Goal: Task Accomplishment & Management: Manage account settings

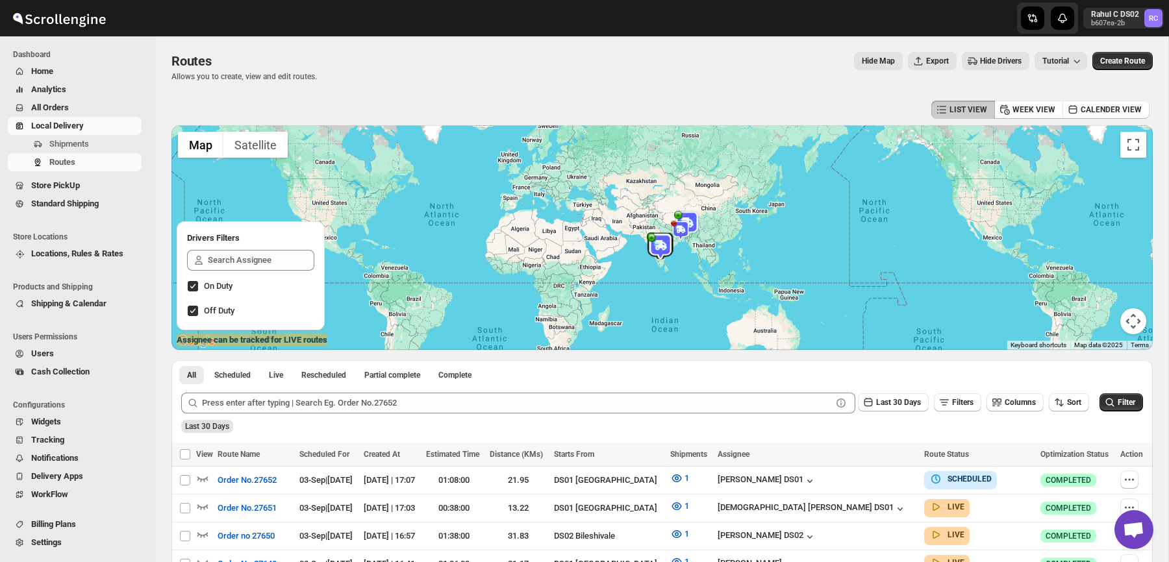
click at [434, 115] on div "LIST VIEW WEEK VIEW CALENDER VIEW" at bounding box center [661, 109] width 981 height 25
click at [90, 138] on span "Shipments" at bounding box center [94, 144] width 90 height 13
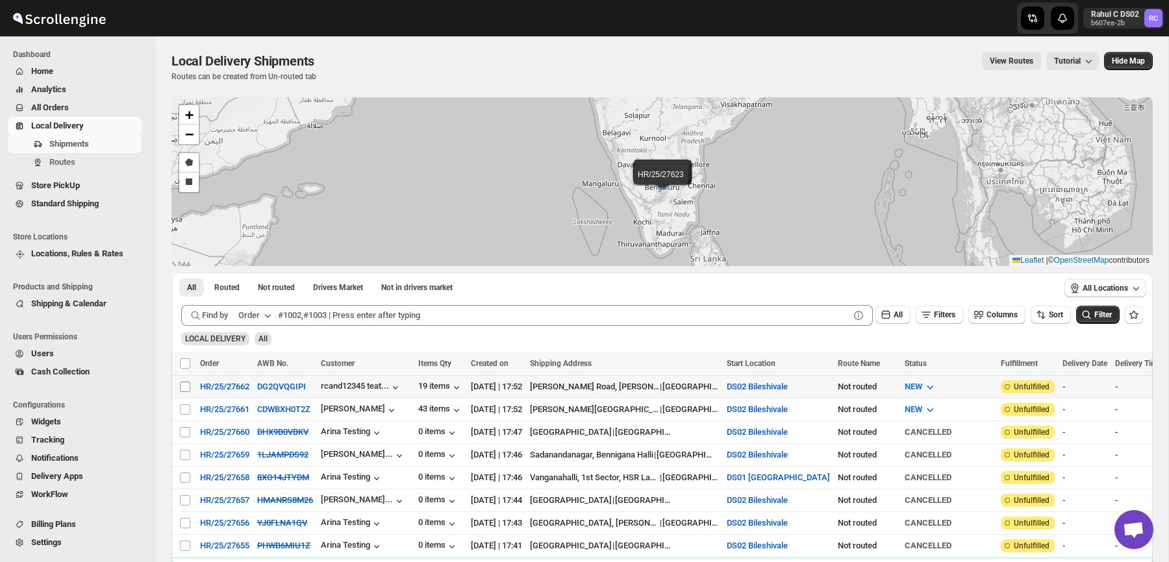
click at [188, 384] on input "Select shipment" at bounding box center [185, 387] width 10 height 10
checkbox input "true"
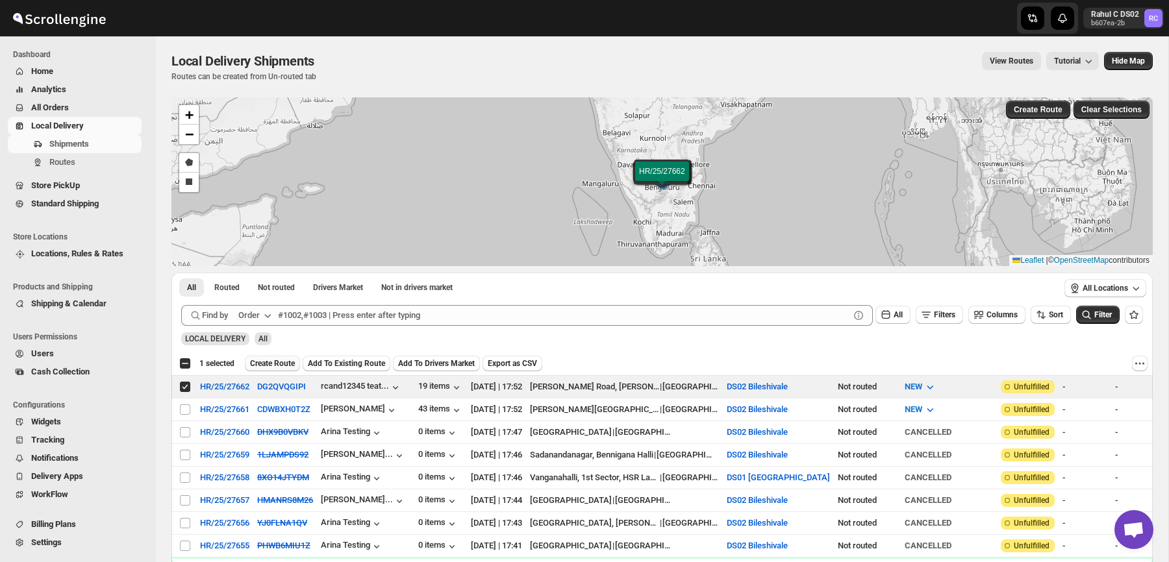
click at [281, 361] on span "Create Route" at bounding box center [272, 363] width 45 height 10
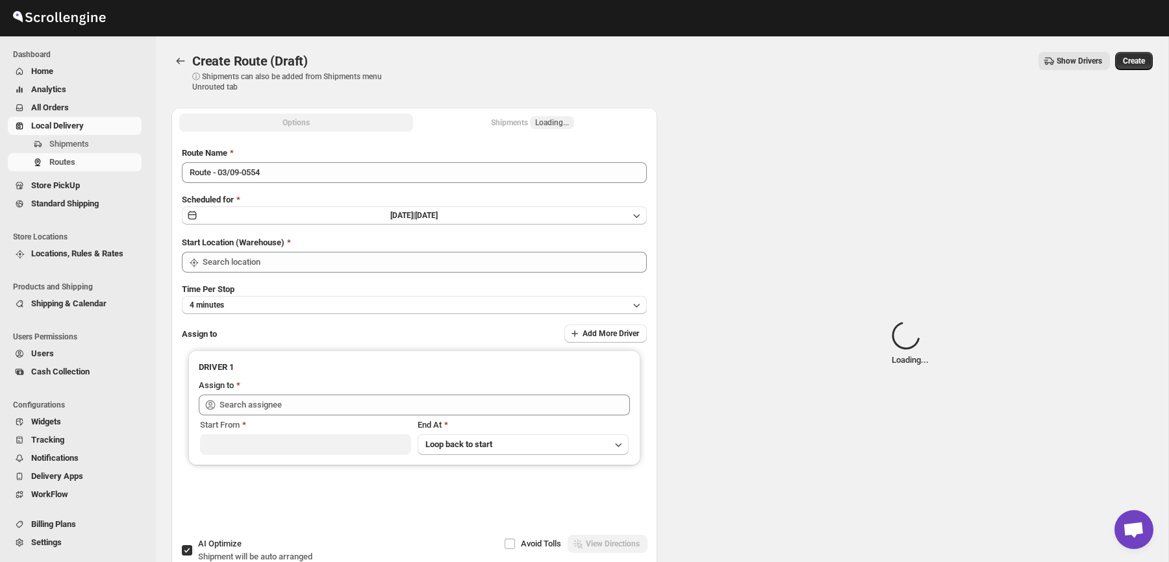
type input "DS02 Bileshivale"
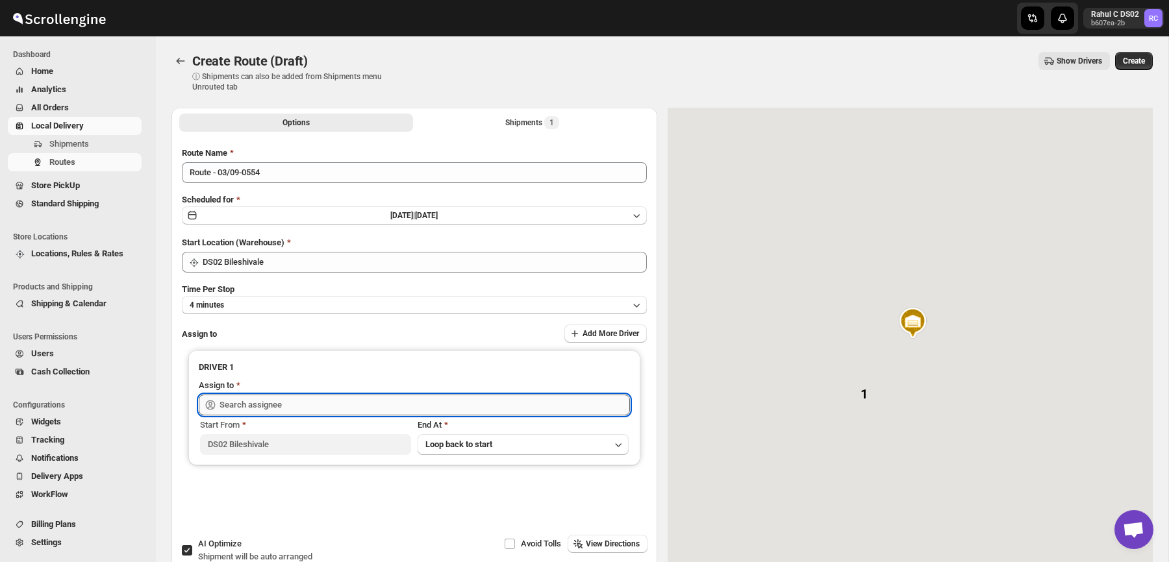
click at [268, 398] on input "text" at bounding box center [424, 405] width 410 height 21
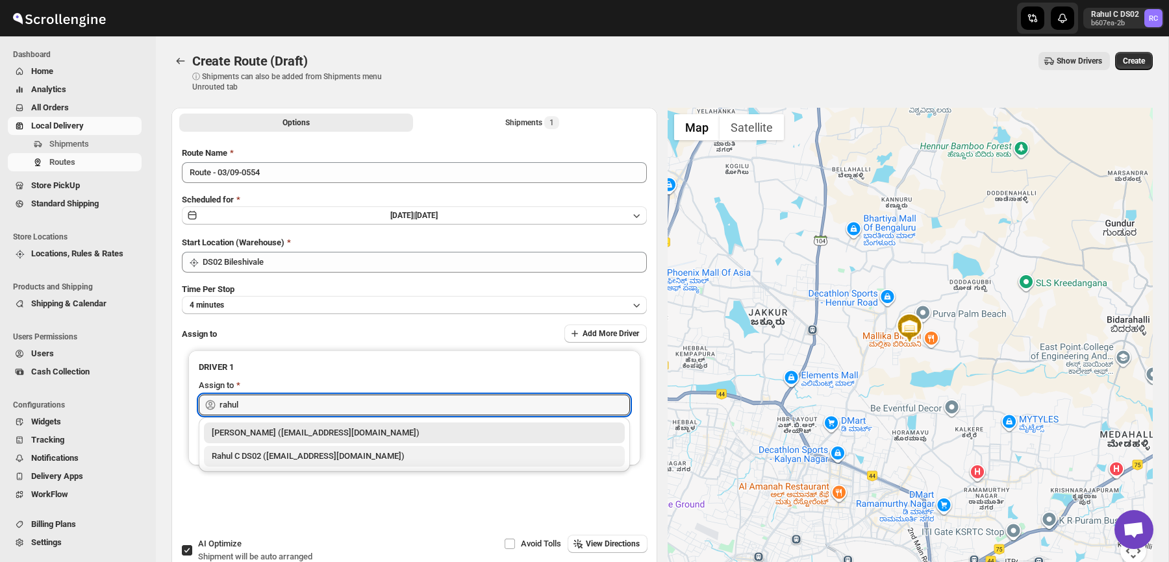
click at [252, 462] on div "Rahul C DS02 ([EMAIL_ADDRESS][DOMAIN_NAME])" at bounding box center [414, 456] width 405 height 13
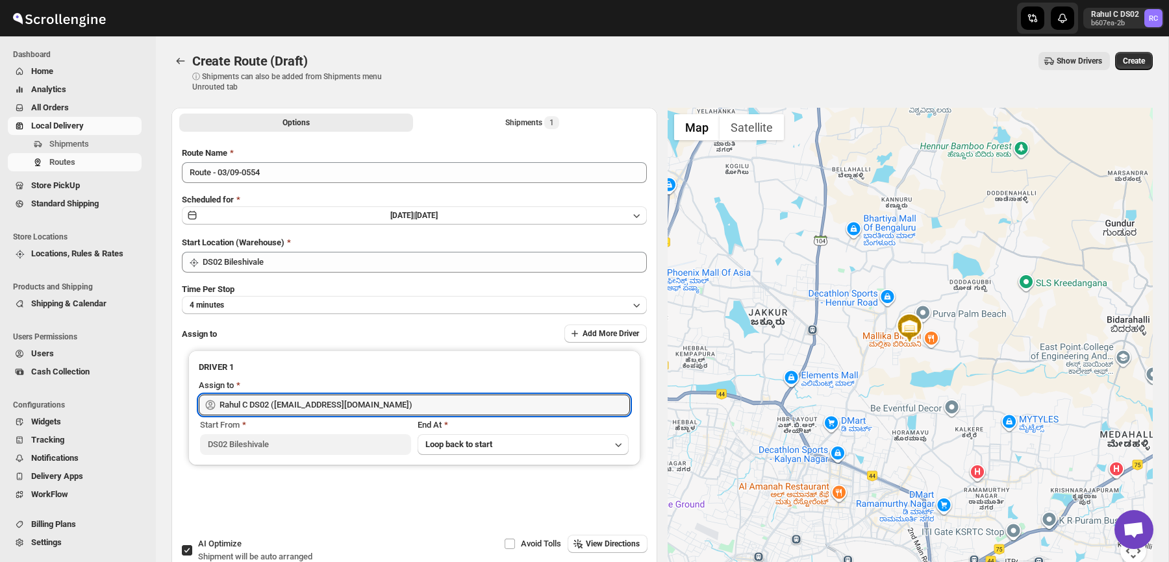
type input "Rahul C DS02 ([EMAIL_ADDRESS][DOMAIN_NAME])"
click at [771, 49] on div "Create Route (Draft). This page is ready Create Route (Draft) ⓘ Shipments can a…" at bounding box center [661, 71] width 981 height 71
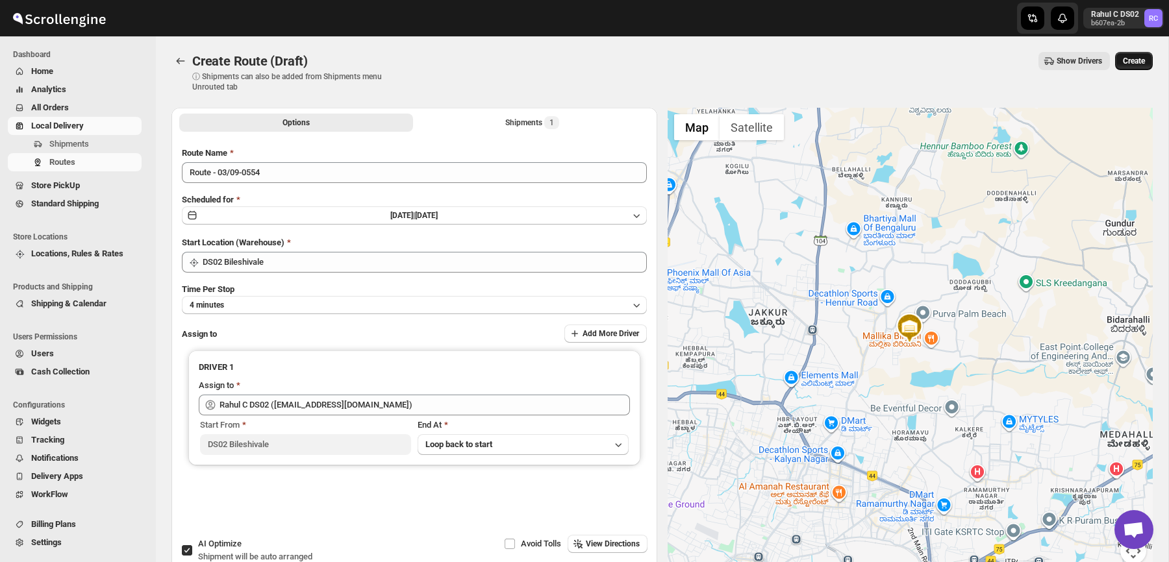
click at [1138, 58] on span "Create" at bounding box center [1134, 61] width 22 height 10
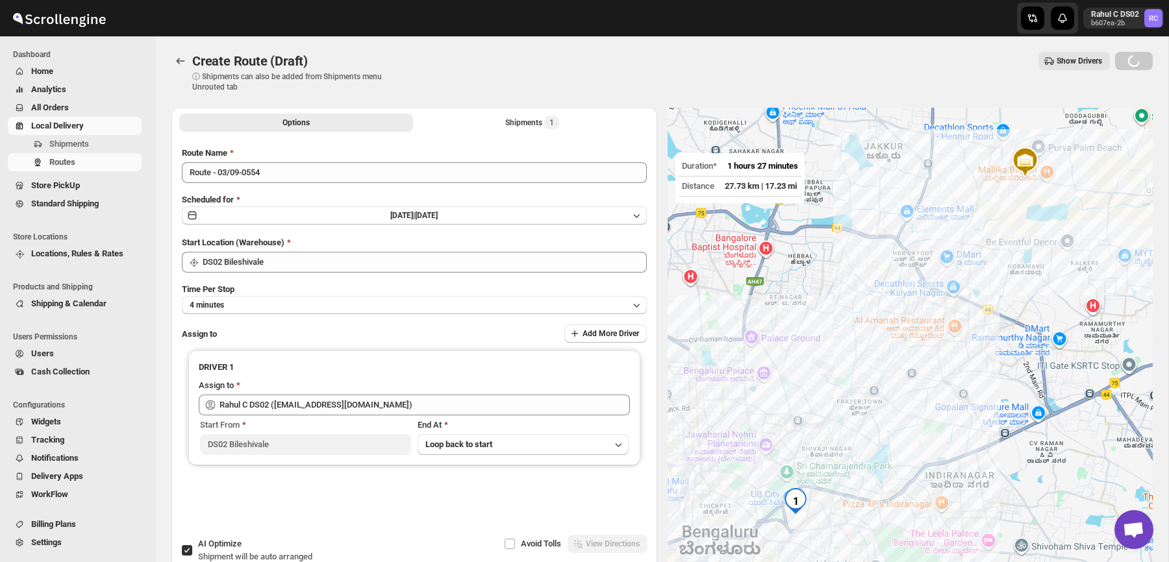
click at [718, 29] on div at bounding box center [585, 18] width 312 height 36
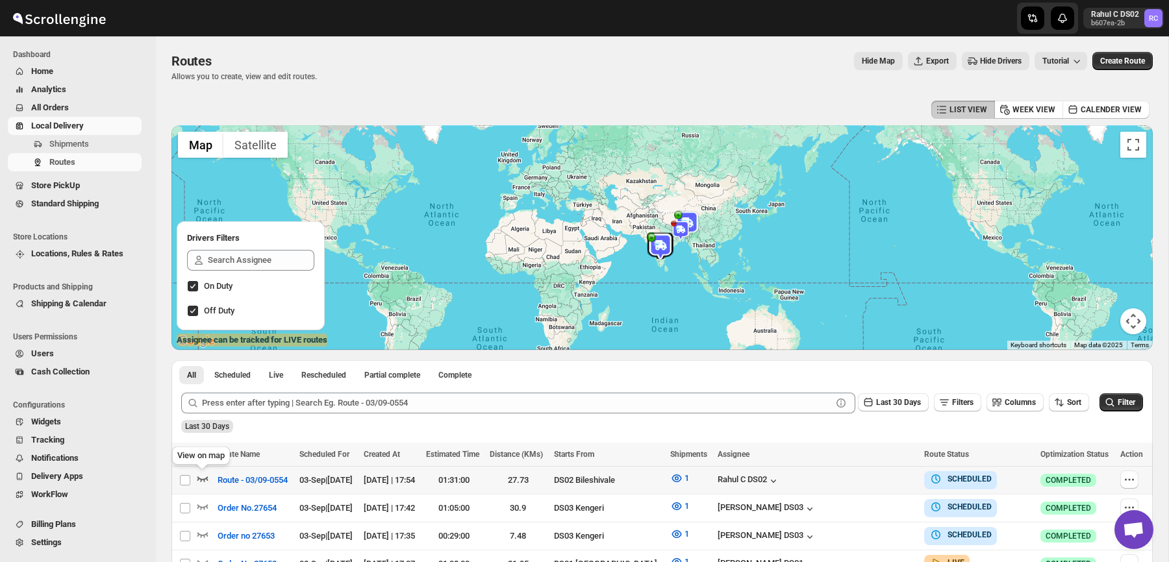
click at [205, 480] on icon "button" at bounding box center [202, 479] width 11 height 5
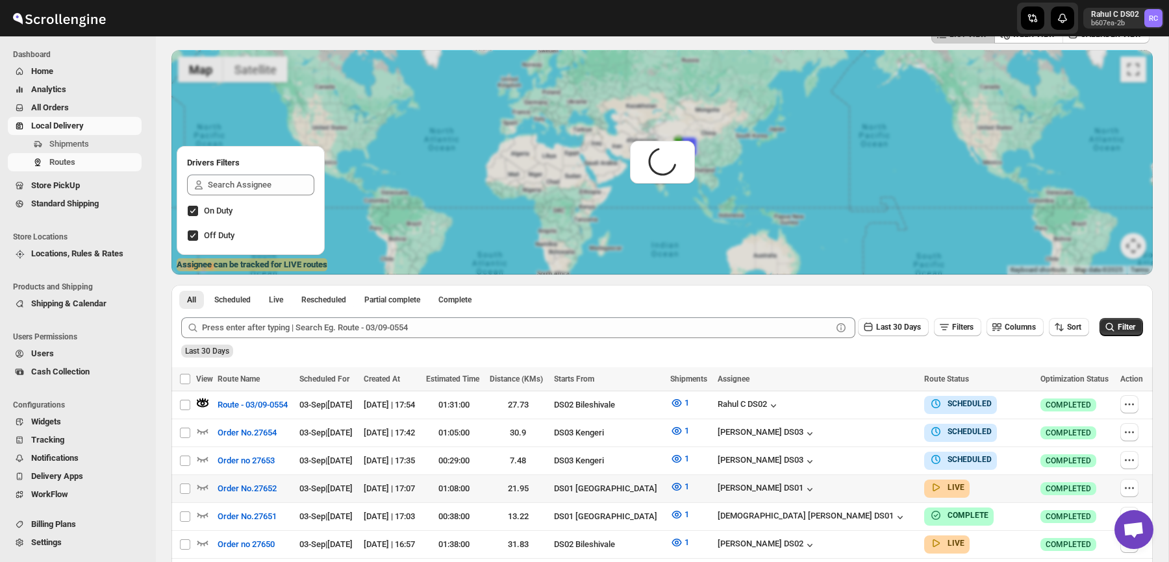
scroll to position [88, 0]
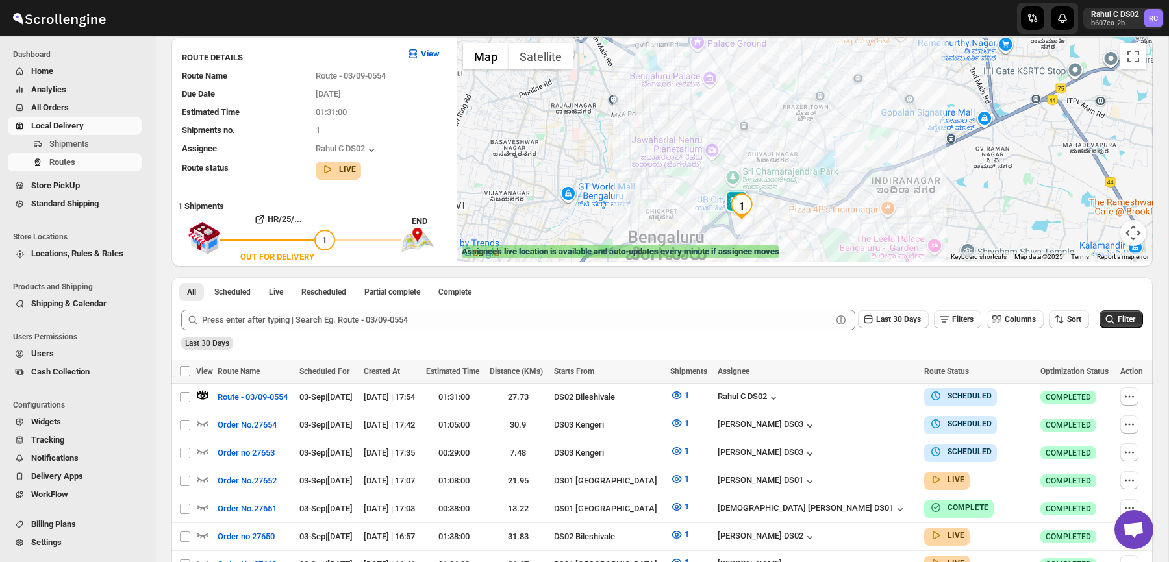
drag, startPoint x: 749, startPoint y: 212, endPoint x: 739, endPoint y: 127, distance: 86.3
click at [739, 126] on div at bounding box center [805, 149] width 696 height 225
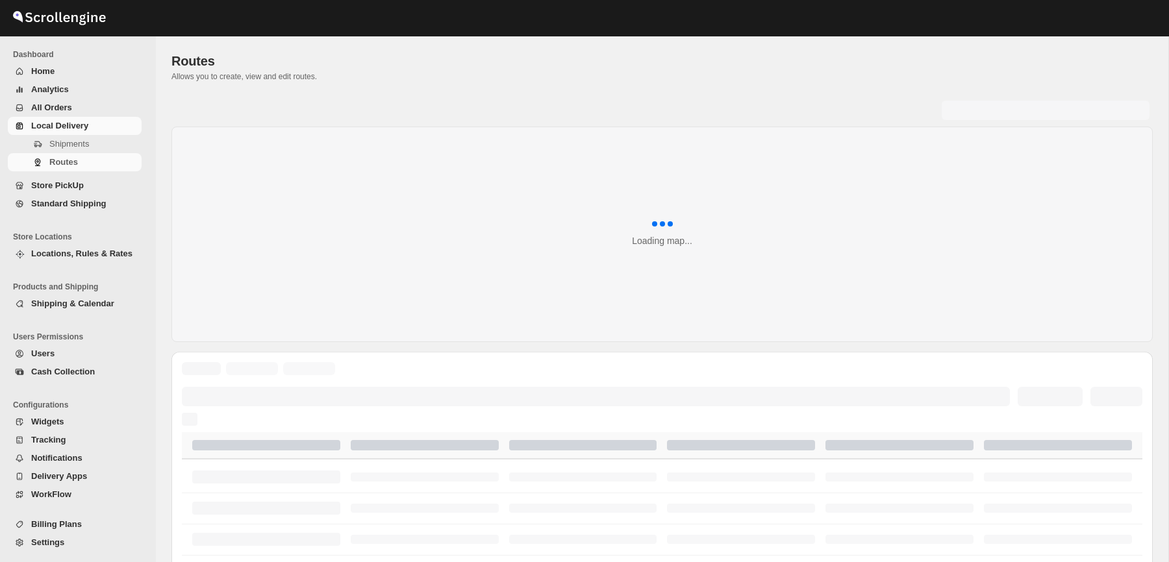
scroll to position [88, 0]
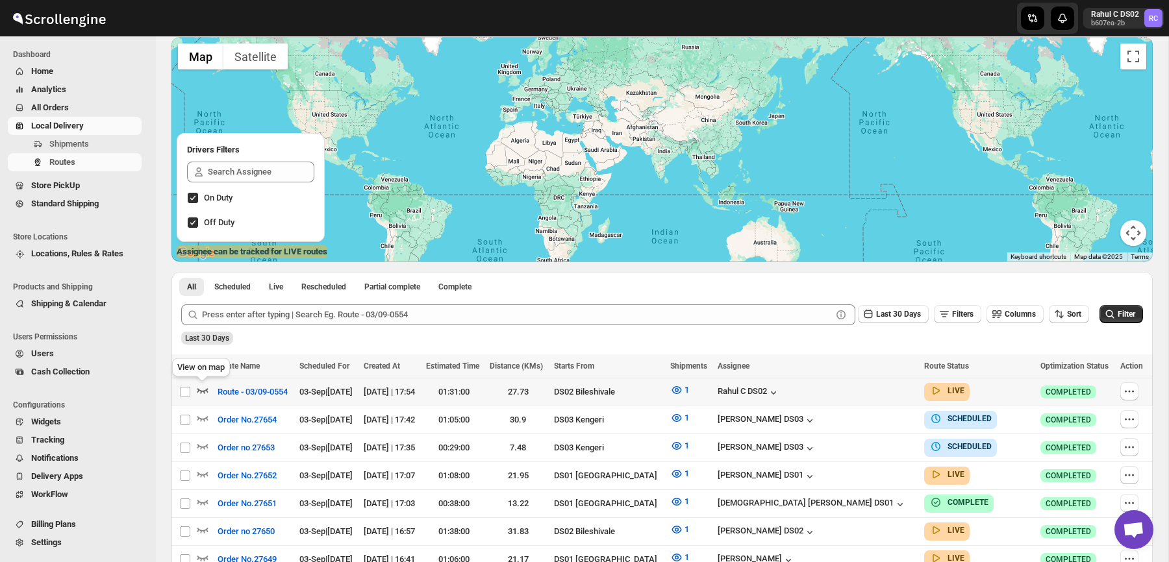
click at [205, 390] on icon "button" at bounding box center [202, 390] width 13 height 13
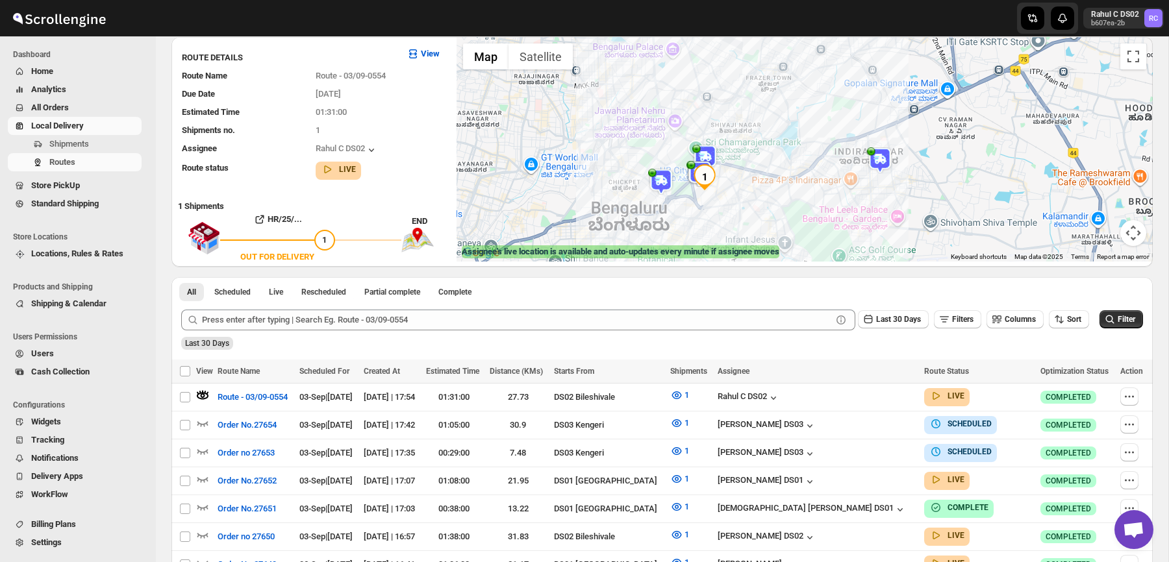
drag, startPoint x: 821, startPoint y: 156, endPoint x: 857, endPoint y: 10, distance: 151.2
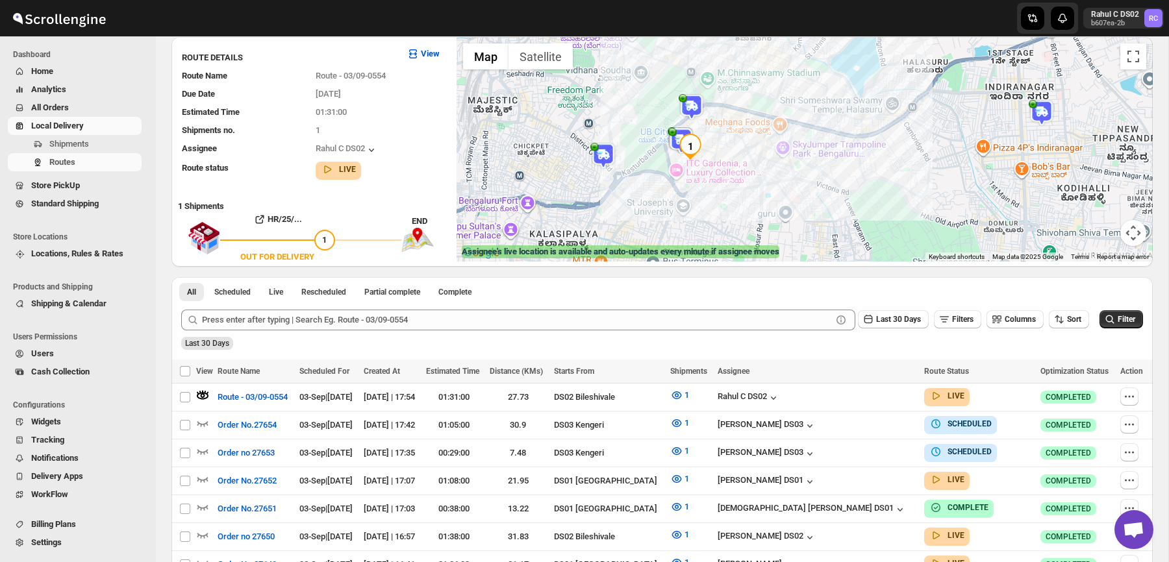
drag, startPoint x: 681, startPoint y: 194, endPoint x: 694, endPoint y: 143, distance: 53.1
click at [694, 143] on img "1" at bounding box center [690, 147] width 26 height 26
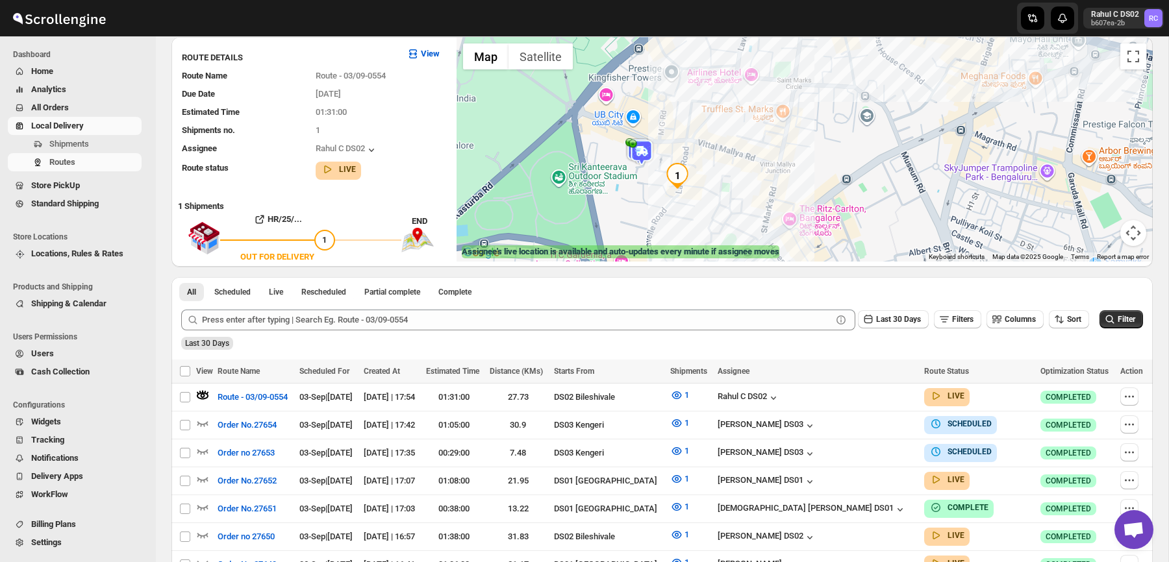
drag, startPoint x: 694, startPoint y: 143, endPoint x: 689, endPoint y: 75, distance: 68.4
click at [689, 75] on div at bounding box center [805, 149] width 696 height 225
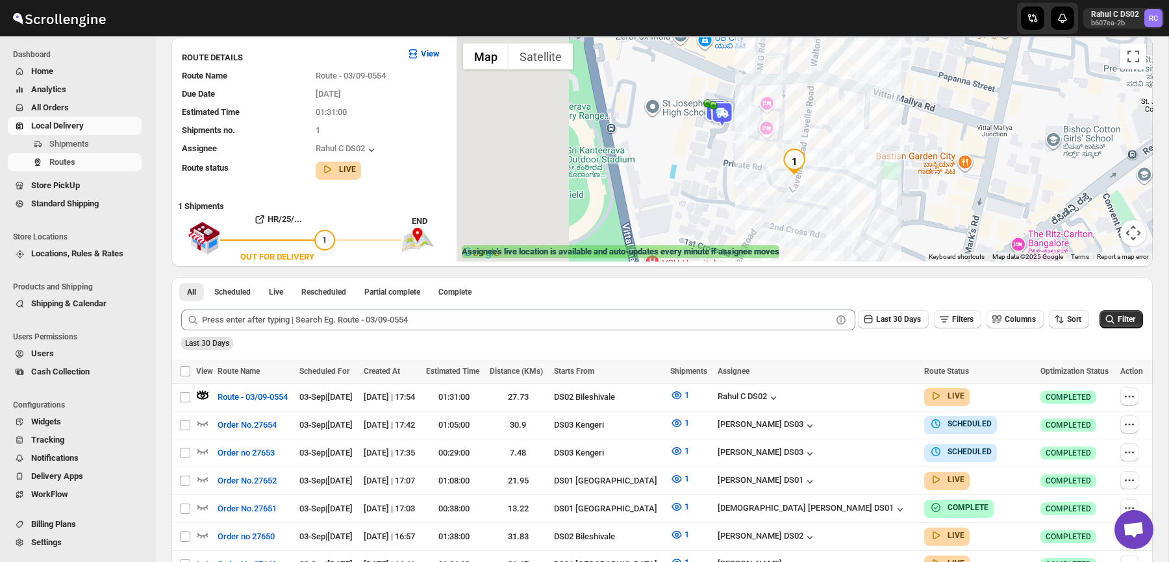
drag, startPoint x: 671, startPoint y: 129, endPoint x: 805, endPoint y: 276, distance: 198.1
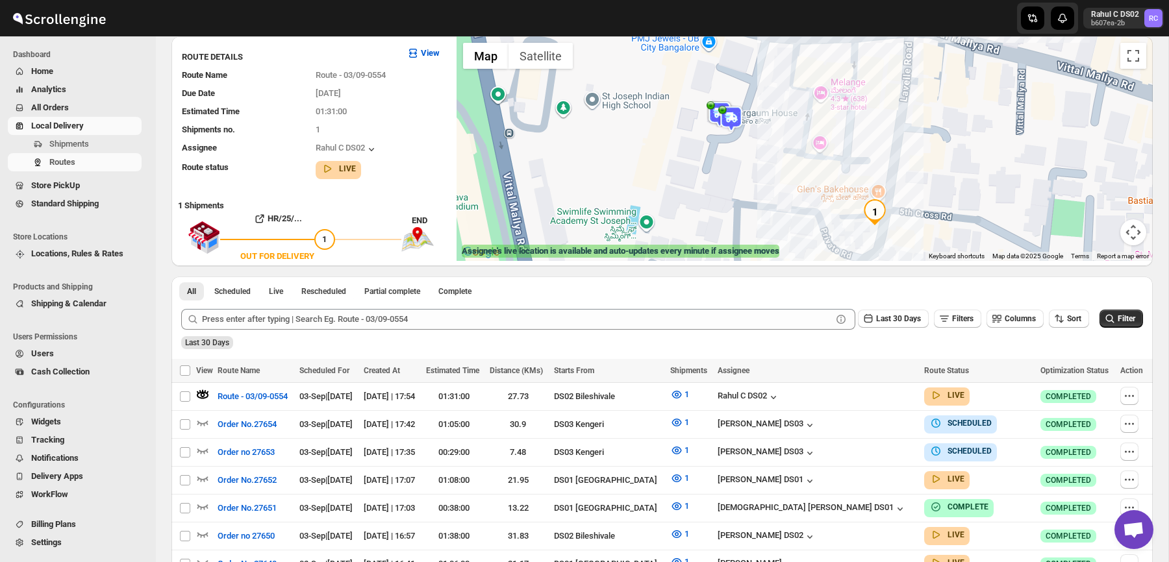
click at [873, 219] on img "1" at bounding box center [875, 212] width 26 height 26
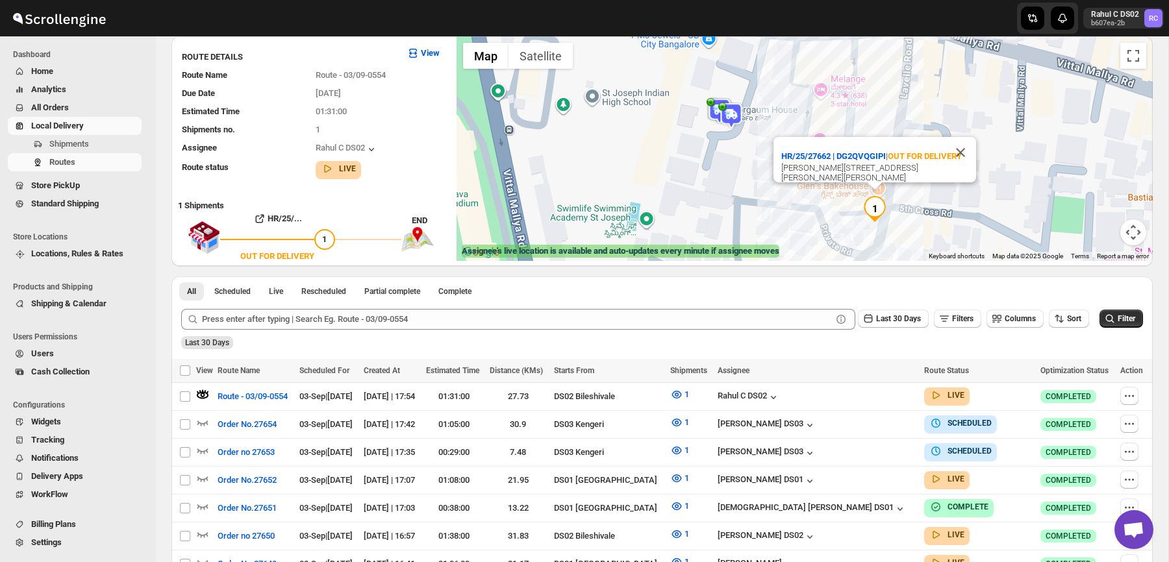
click at [731, 118] on img at bounding box center [731, 116] width 26 height 26
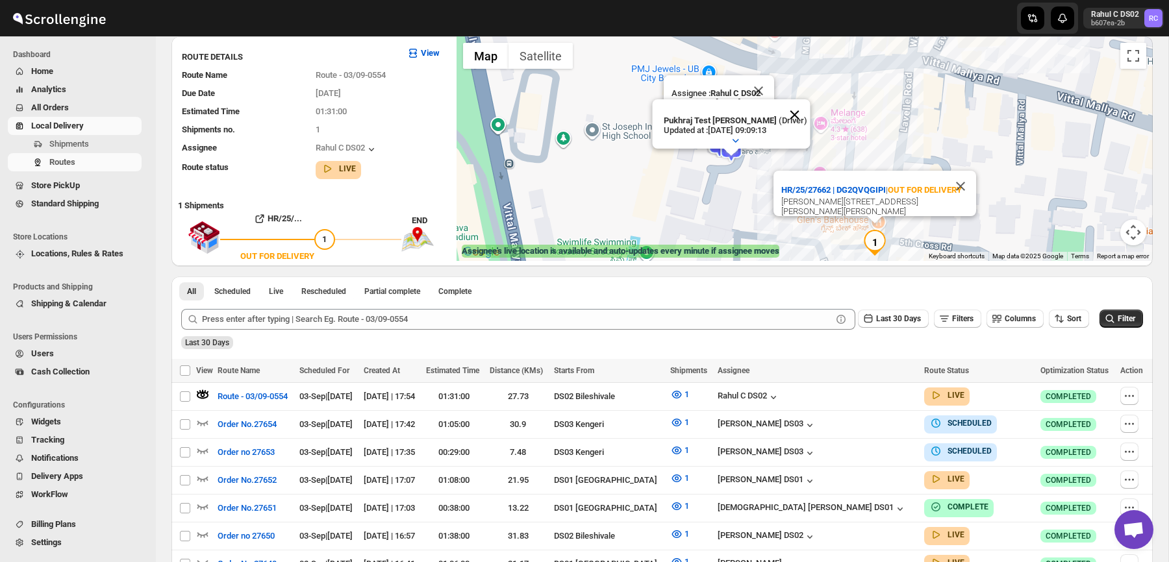
click at [795, 119] on button "Close" at bounding box center [794, 114] width 31 height 31
click at [716, 137] on img at bounding box center [720, 145] width 26 height 26
click at [778, 102] on button "Close" at bounding box center [762, 110] width 31 height 31
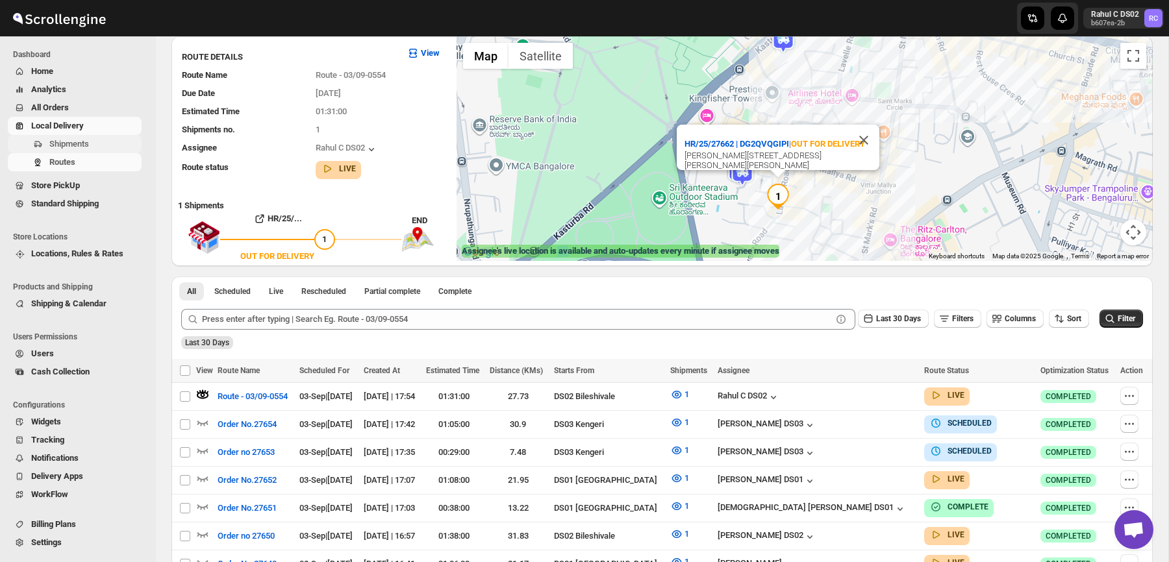
click at [80, 139] on span "Shipments" at bounding box center [69, 144] width 40 height 10
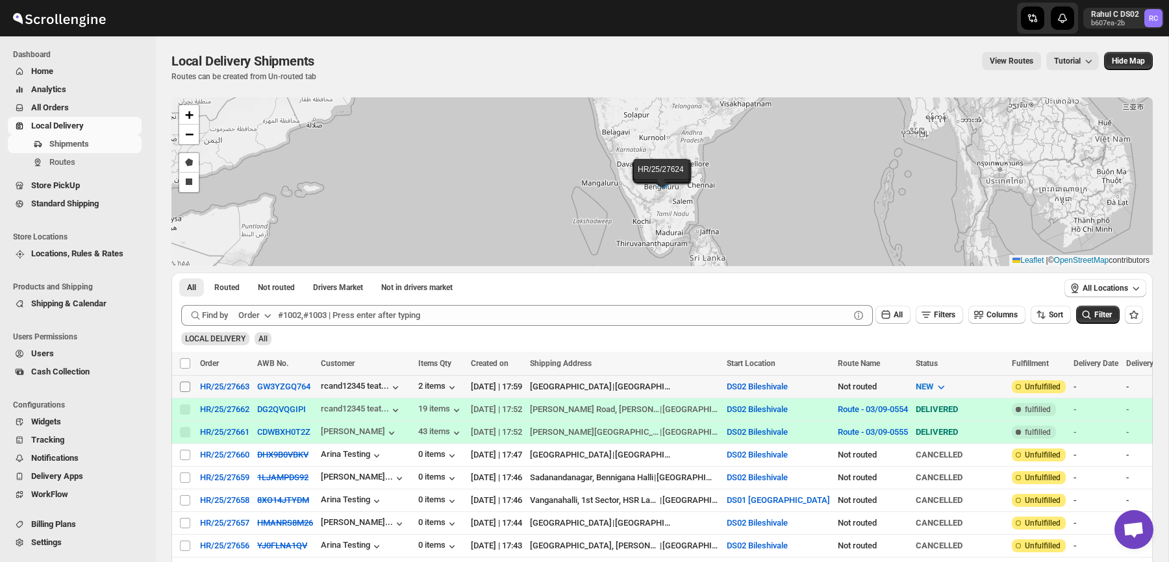
click at [188, 386] on input "Select shipment" at bounding box center [185, 387] width 10 height 10
checkbox input "true"
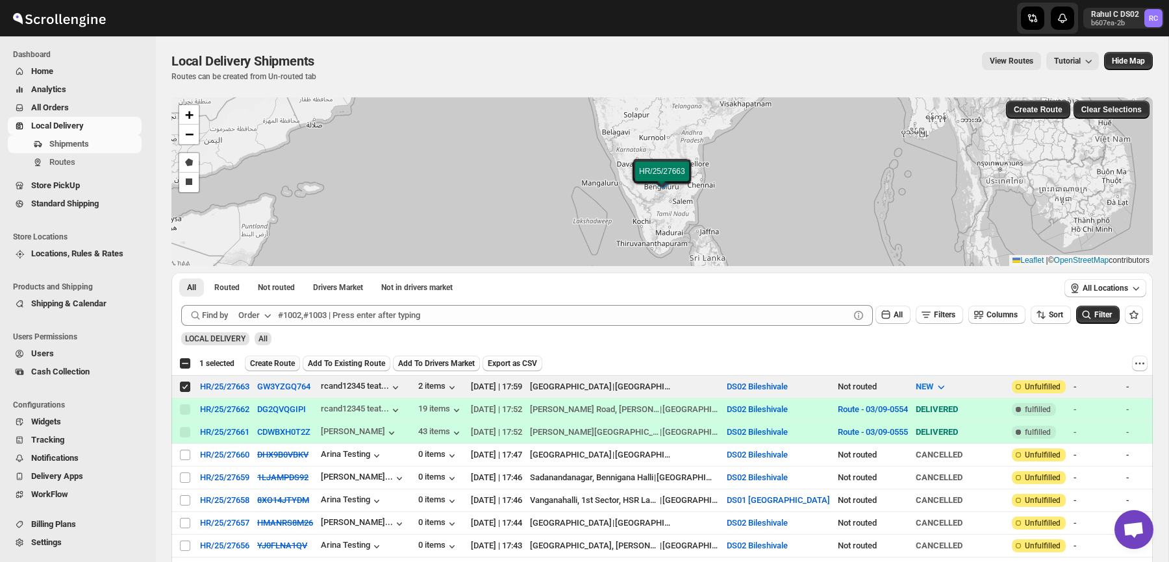
click at [278, 363] on span "Create Route" at bounding box center [272, 363] width 45 height 10
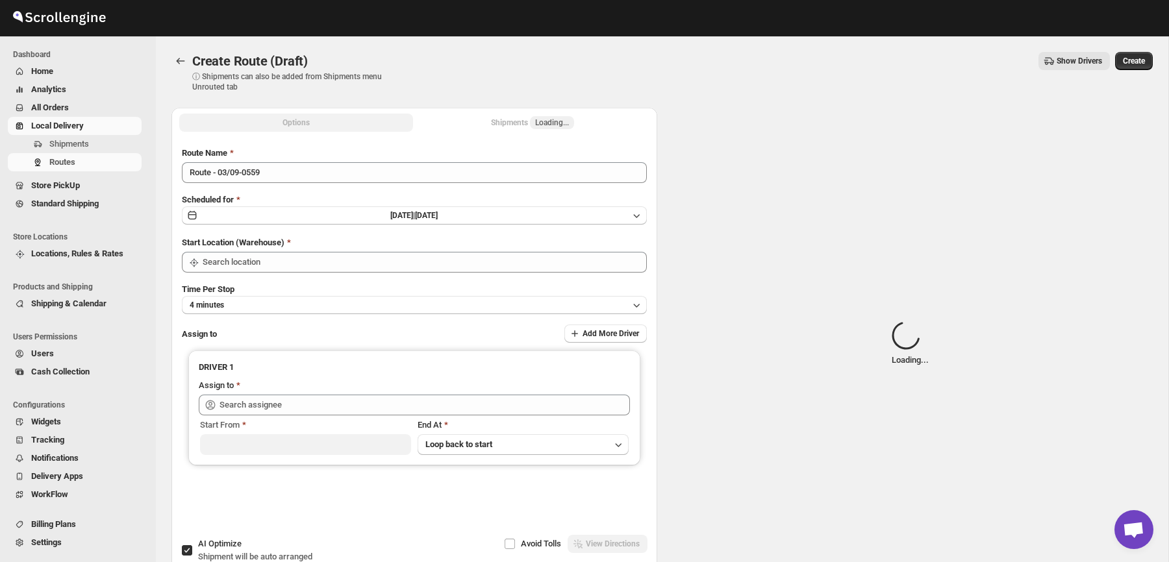
type input "DS02 Bileshivale"
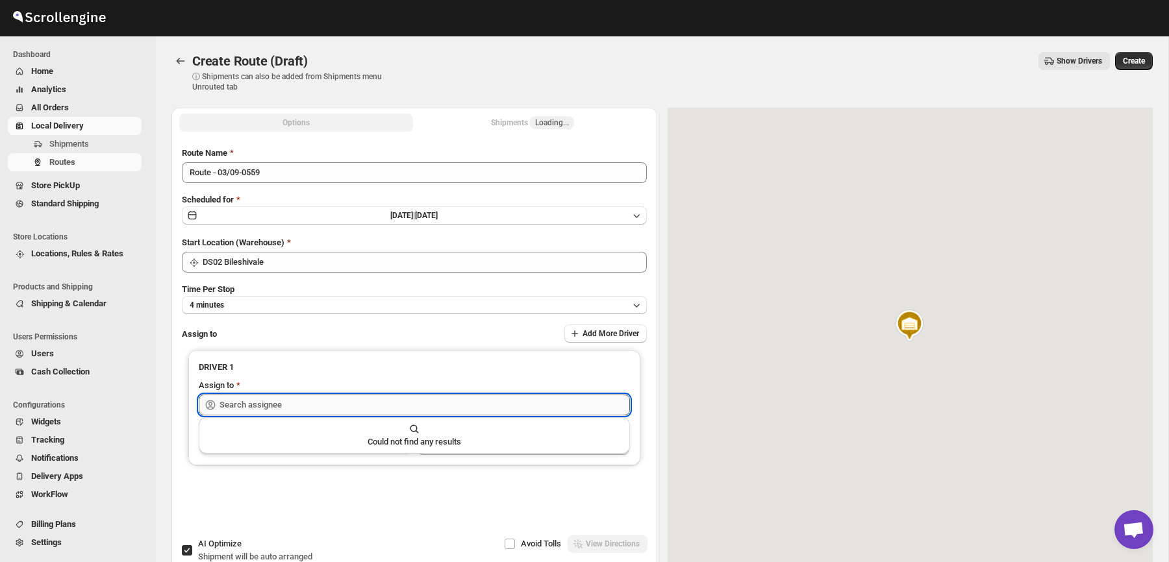
click at [307, 403] on input "text" at bounding box center [424, 405] width 410 height 21
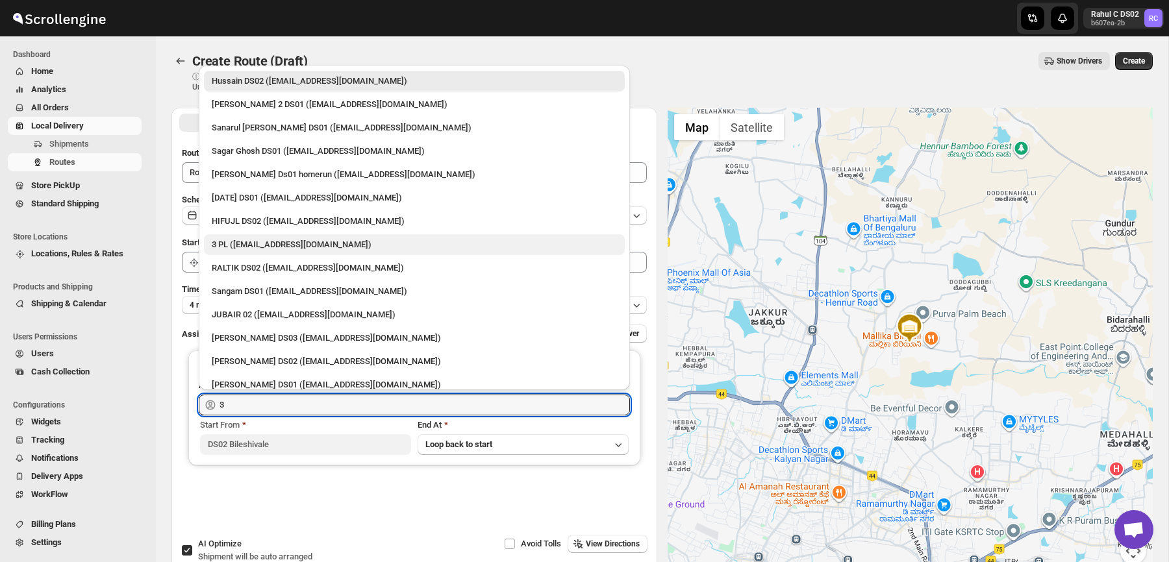
click at [329, 243] on div "3 PL ([EMAIL_ADDRESS][DOMAIN_NAME])" at bounding box center [414, 244] width 405 height 13
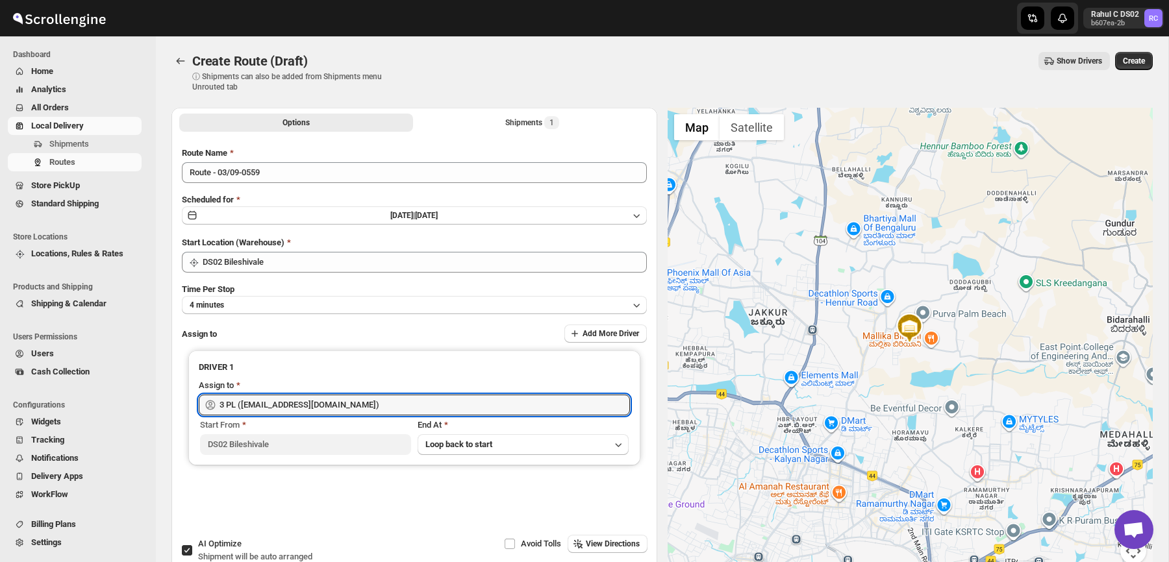
type input "3 PL ([EMAIL_ADDRESS][DOMAIN_NAME])"
click at [673, 38] on div "Create Route (Draft). This page is ready Create Route (Draft) ⓘ Shipments can a…" at bounding box center [661, 71] width 981 height 71
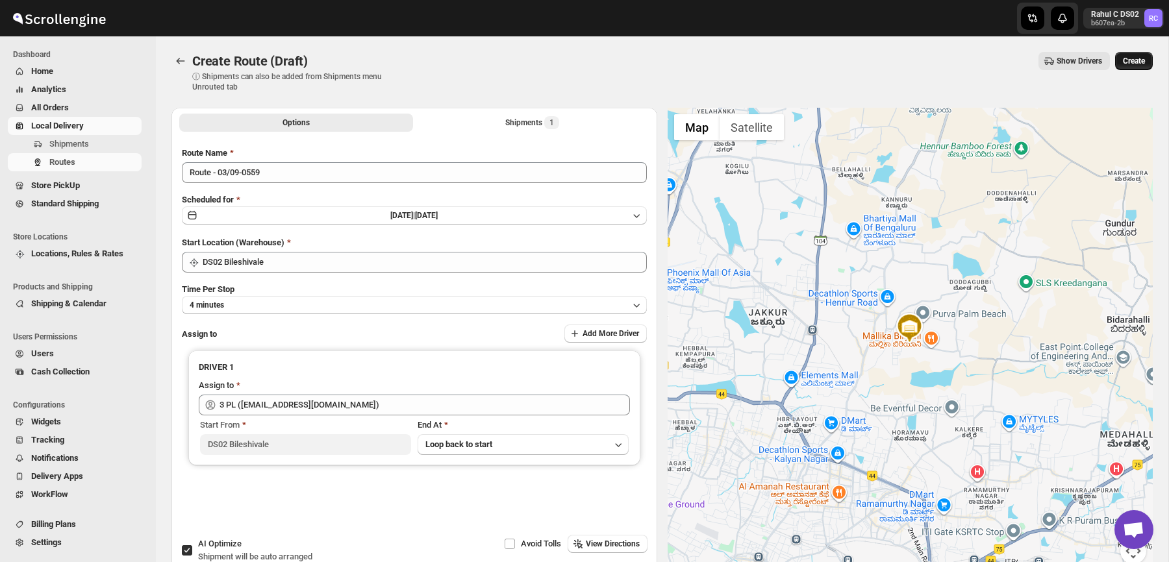
click at [1133, 61] on span "Create" at bounding box center [1134, 61] width 22 height 10
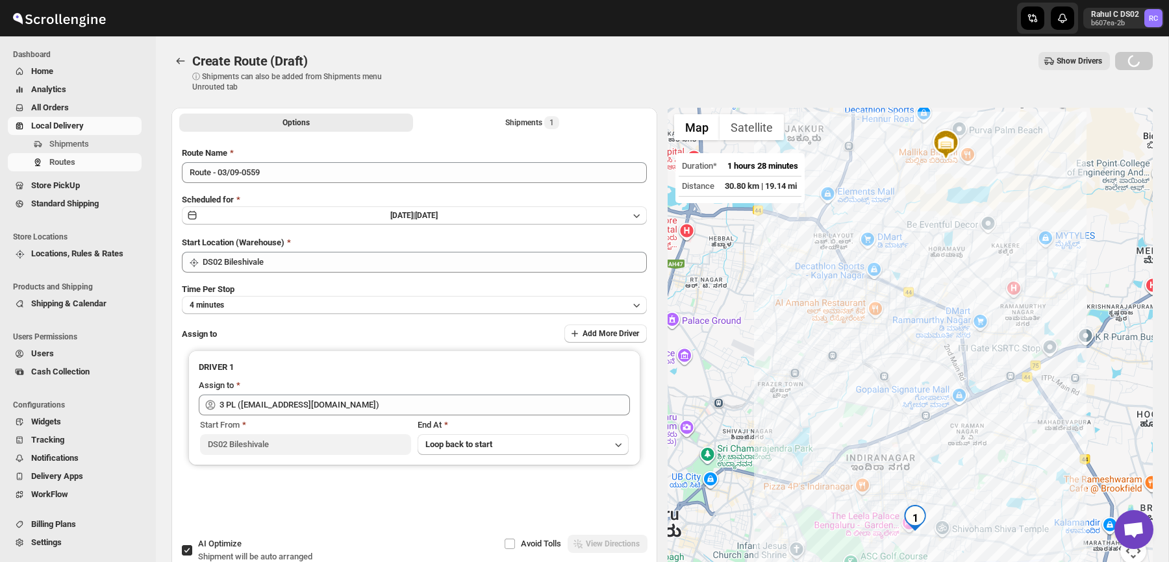
click at [684, 73] on div "Create Route (Draft) ⓘ Shipments can also be added from Shipments menu Unrouted…" at bounding box center [661, 72] width 981 height 40
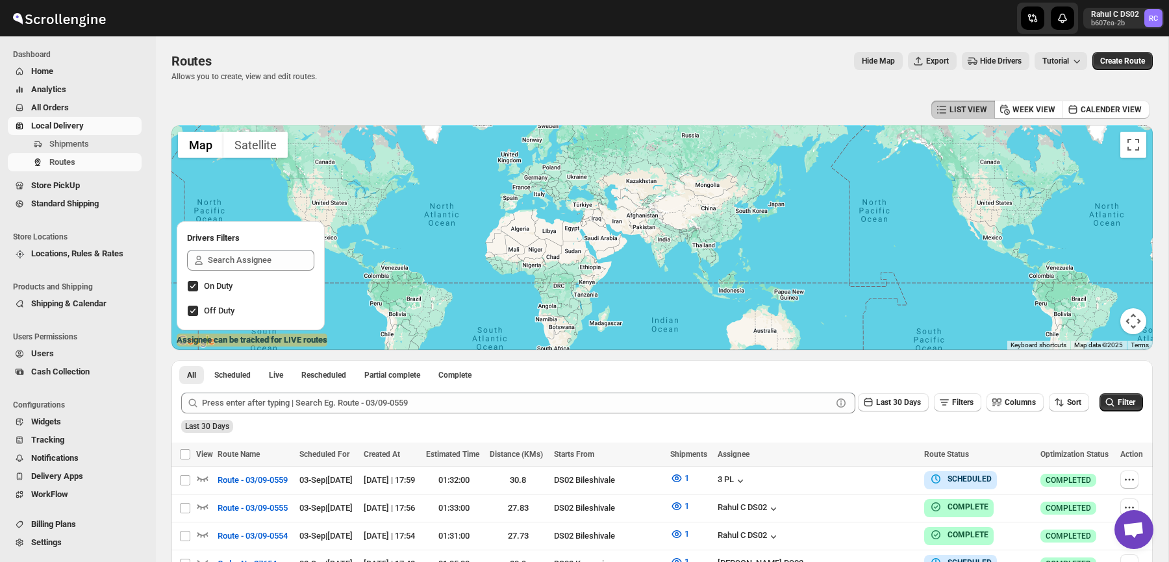
scroll to position [31, 0]
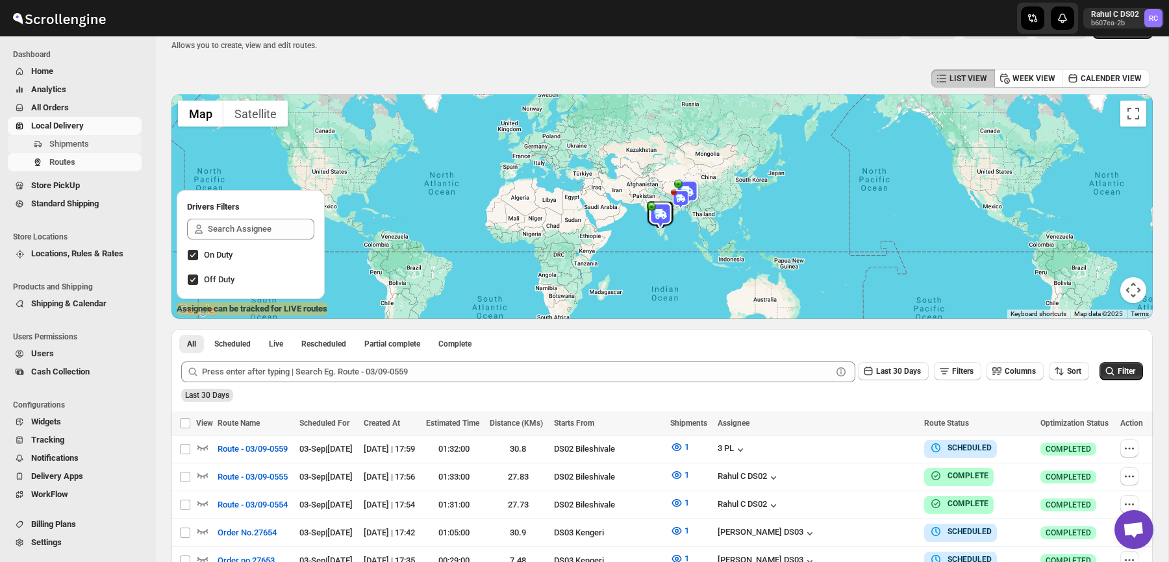
click at [73, 149] on span "Shipments" at bounding box center [94, 144] width 90 height 13
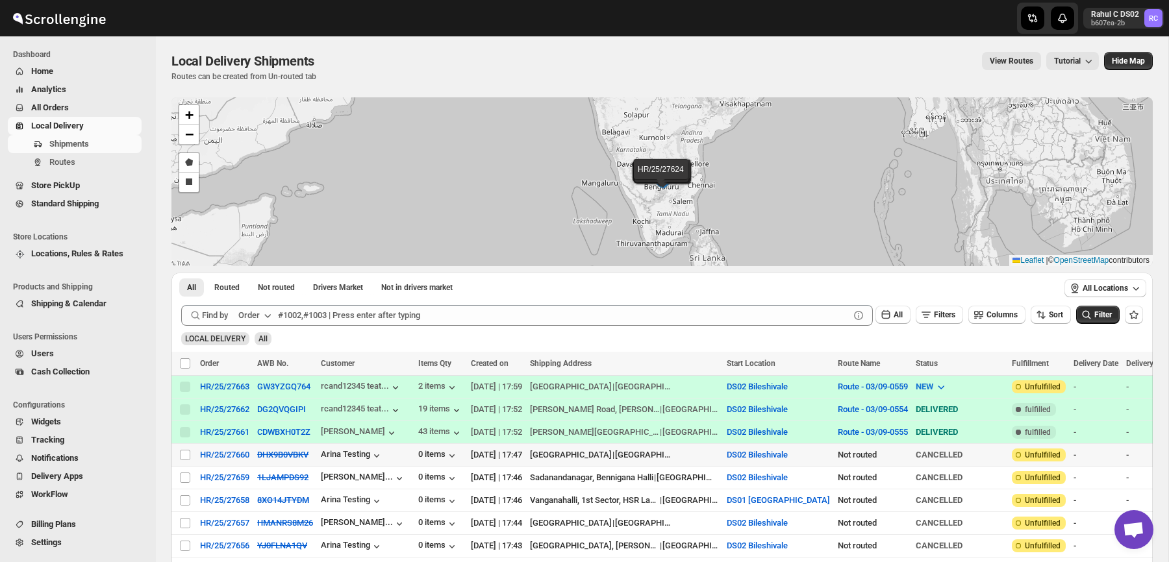
scroll to position [8, 0]
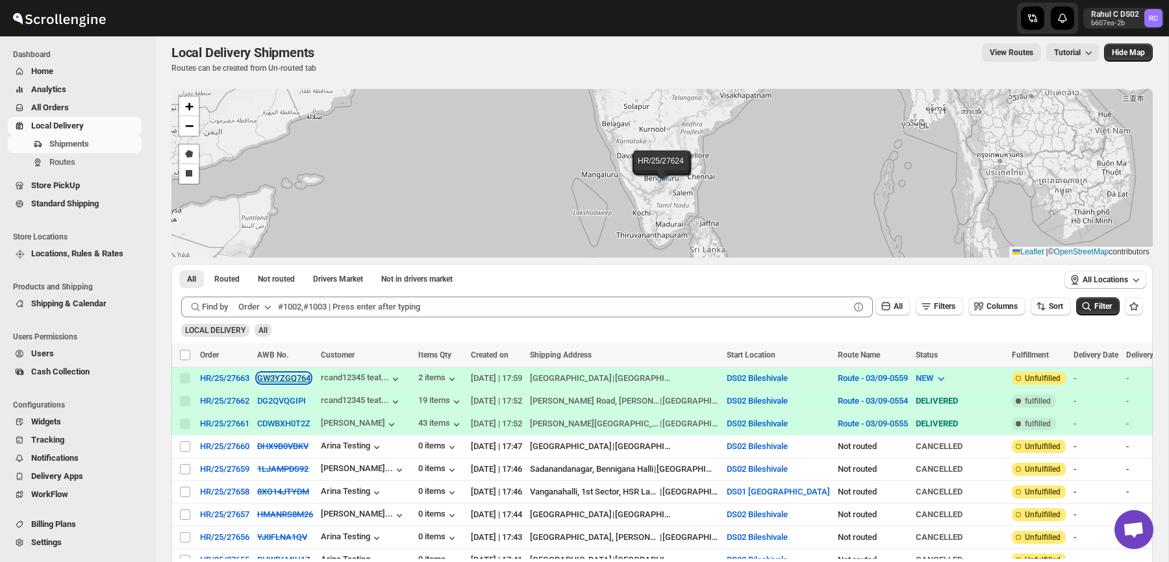
click at [292, 377] on button "GW3YZGQ764" at bounding box center [283, 378] width 53 height 10
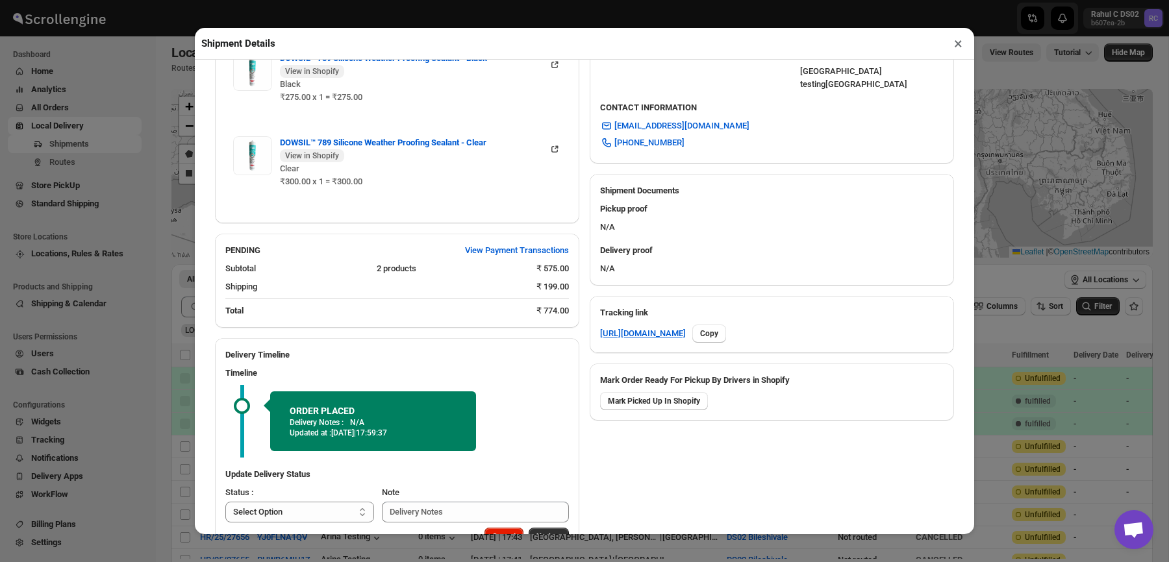
scroll to position [445, 0]
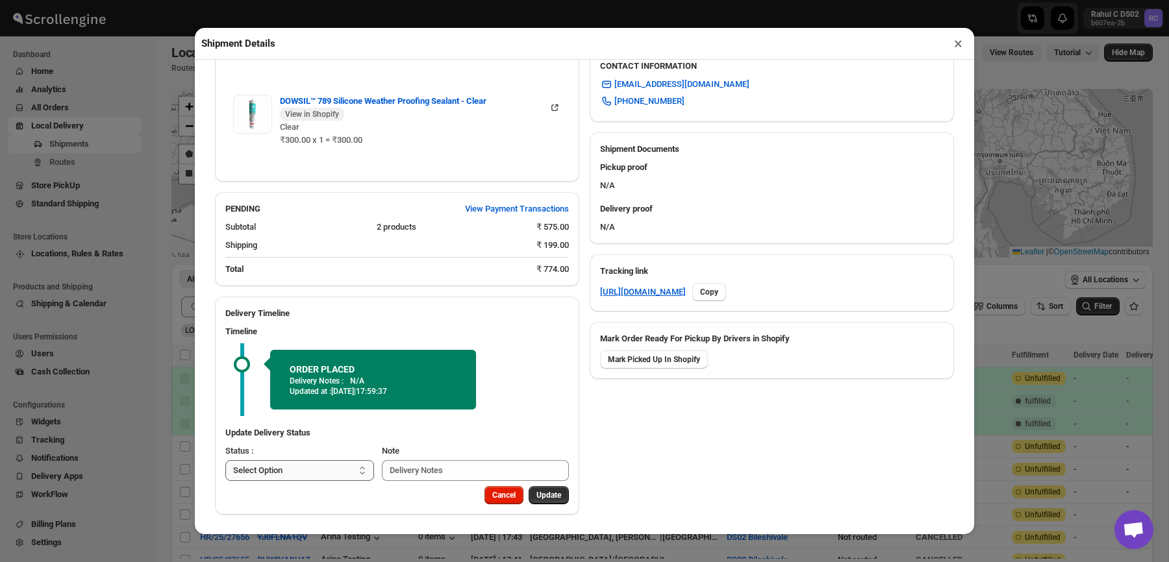
click at [312, 471] on select "Select Option PICKED UP OUT FOR DELIVERY RESCHEDULE DELIVERED CANCELLED" at bounding box center [299, 470] width 149 height 21
select select "PICKED_UP"
click at [225, 460] on select "Select Option PICKED UP OUT FOR DELIVERY RESCHEDULE DELIVERED CANCELLED" at bounding box center [299, 470] width 149 height 21
click at [541, 500] on button "Pick Products" at bounding box center [537, 495] width 64 height 18
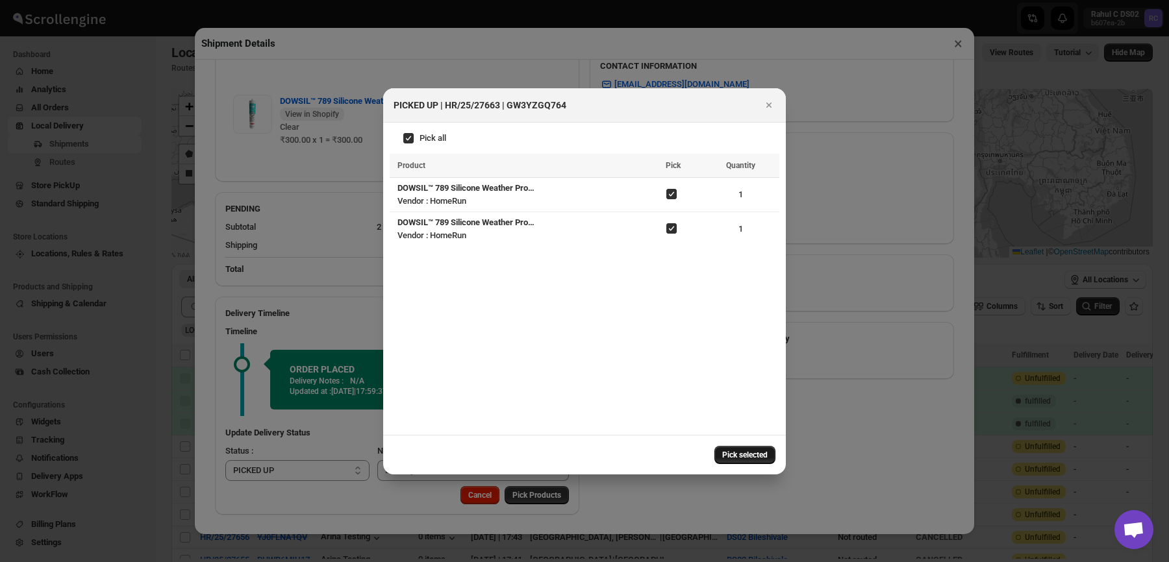
click at [749, 456] on span "Pick selected" at bounding box center [744, 455] width 45 height 10
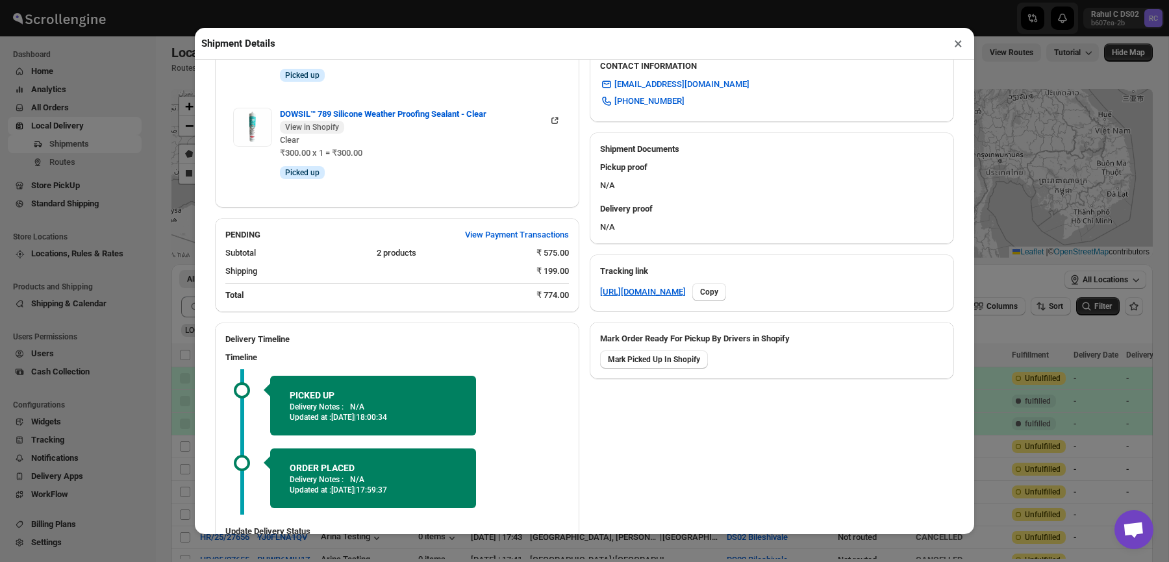
scroll to position [544, 0]
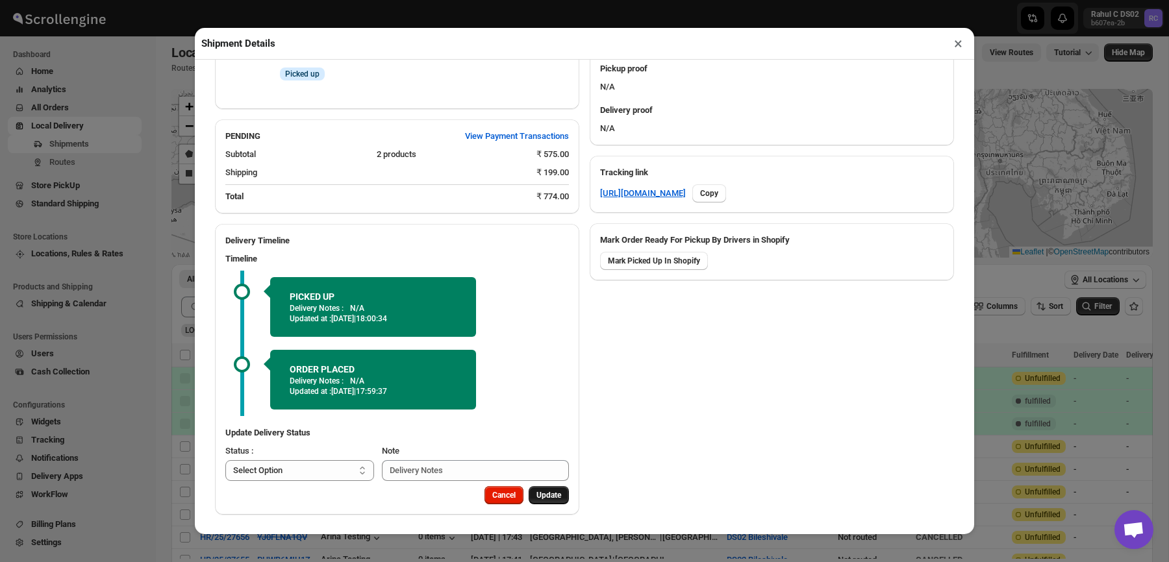
click at [555, 501] on button "Update" at bounding box center [549, 495] width 40 height 18
click at [555, 499] on span "Update" at bounding box center [548, 495] width 25 height 10
click at [336, 472] on select "Select Option PICKED UP OUT FOR DELIVERY RESCHEDULE DELIVERED CANCELLED" at bounding box center [299, 470] width 149 height 21
select select "OUT_FOR_DELIVERY"
click at [225, 460] on select "Select Option PICKED UP OUT FOR DELIVERY RESCHEDULE DELIVERED CANCELLED" at bounding box center [299, 470] width 149 height 21
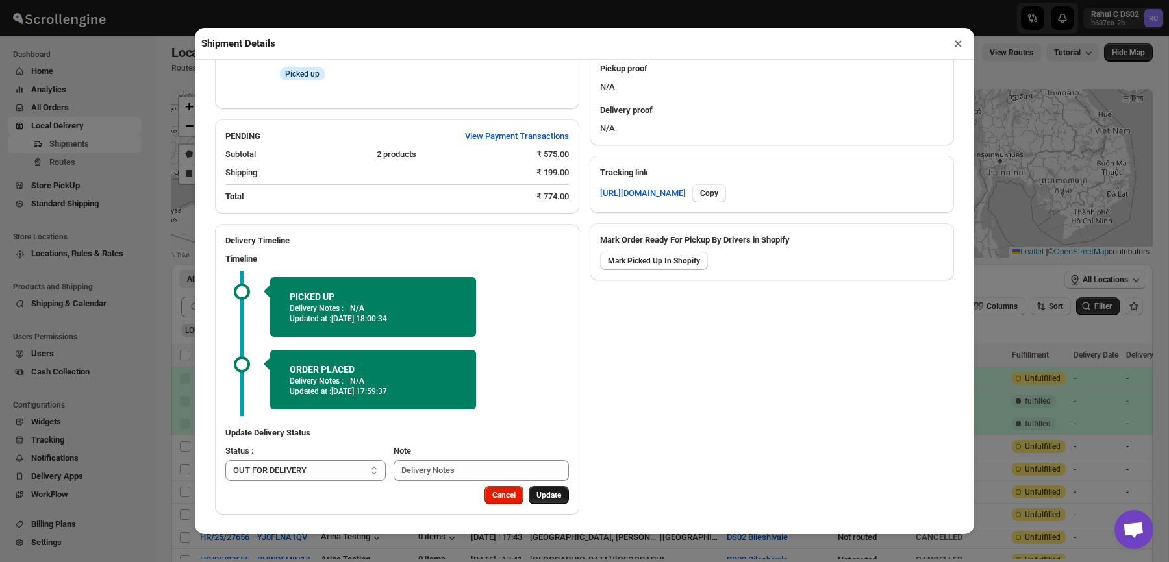
click at [545, 495] on span "Update" at bounding box center [548, 495] width 25 height 10
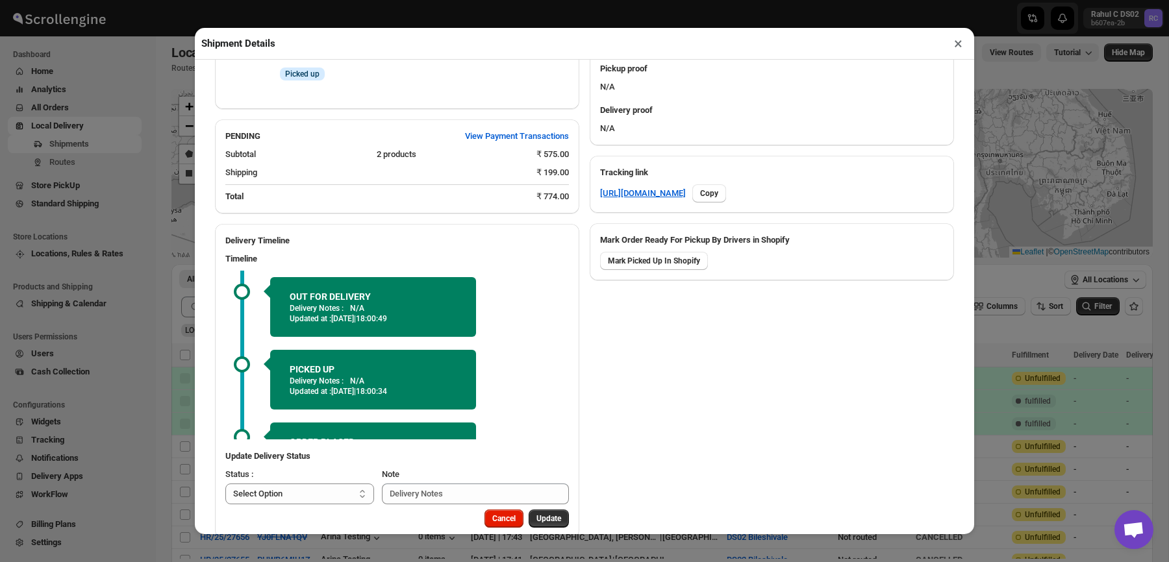
scroll to position [49, 0]
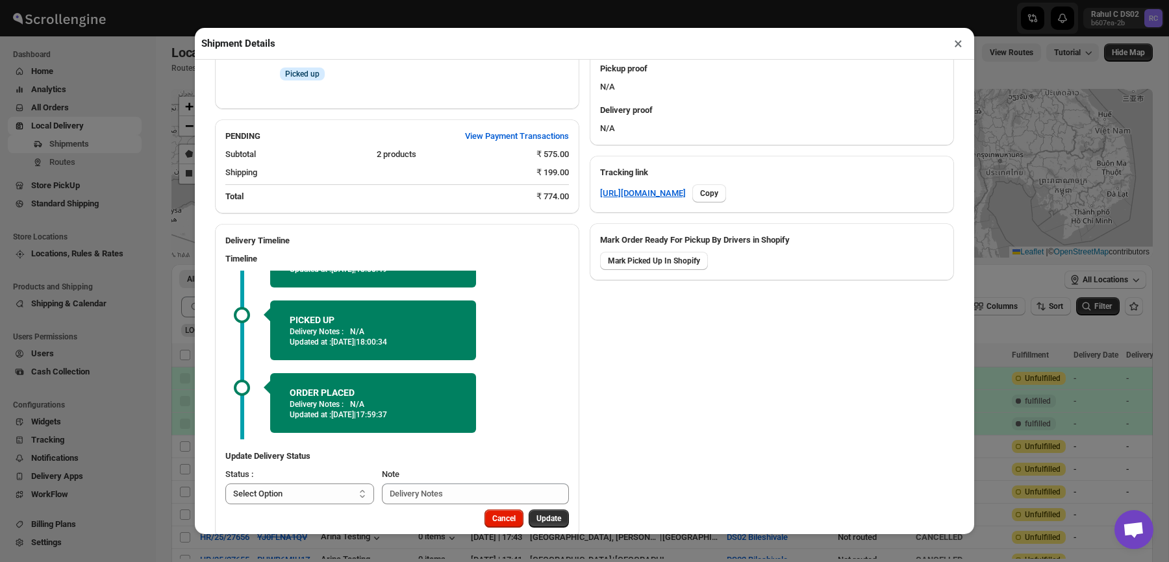
click at [341, 473] on div "Status :" at bounding box center [299, 474] width 149 height 13
click at [336, 490] on select "Select Option PICKED UP OUT FOR DELIVERY RESCHEDULE DELIVERED CANCELLED" at bounding box center [299, 494] width 149 height 21
select select "DELIVERED"
click at [225, 484] on select "Select Option PICKED UP OUT FOR DELIVERY RESCHEDULE DELIVERED CANCELLED" at bounding box center [299, 494] width 149 height 21
click at [542, 520] on span "Update" at bounding box center [548, 519] width 25 height 10
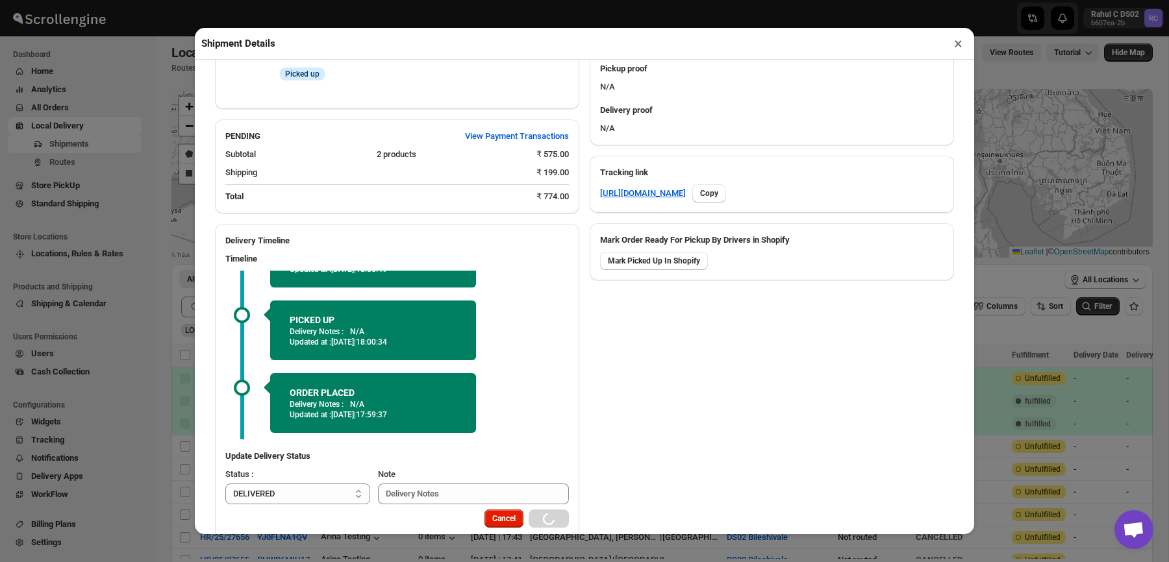
select select
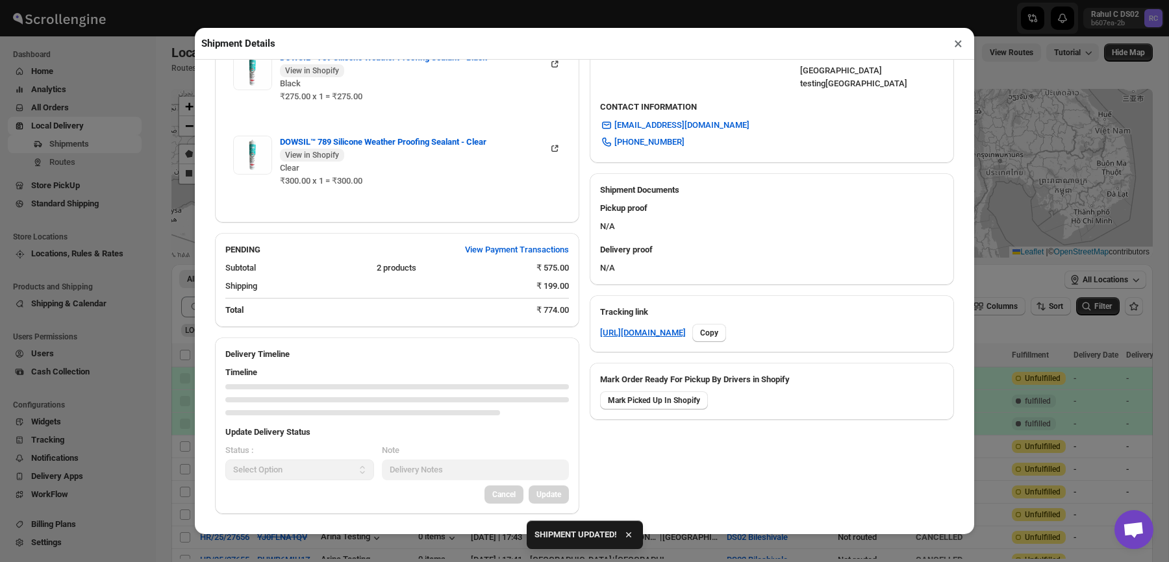
scroll to position [542, 0]
